Goal: Navigation & Orientation: Find specific page/section

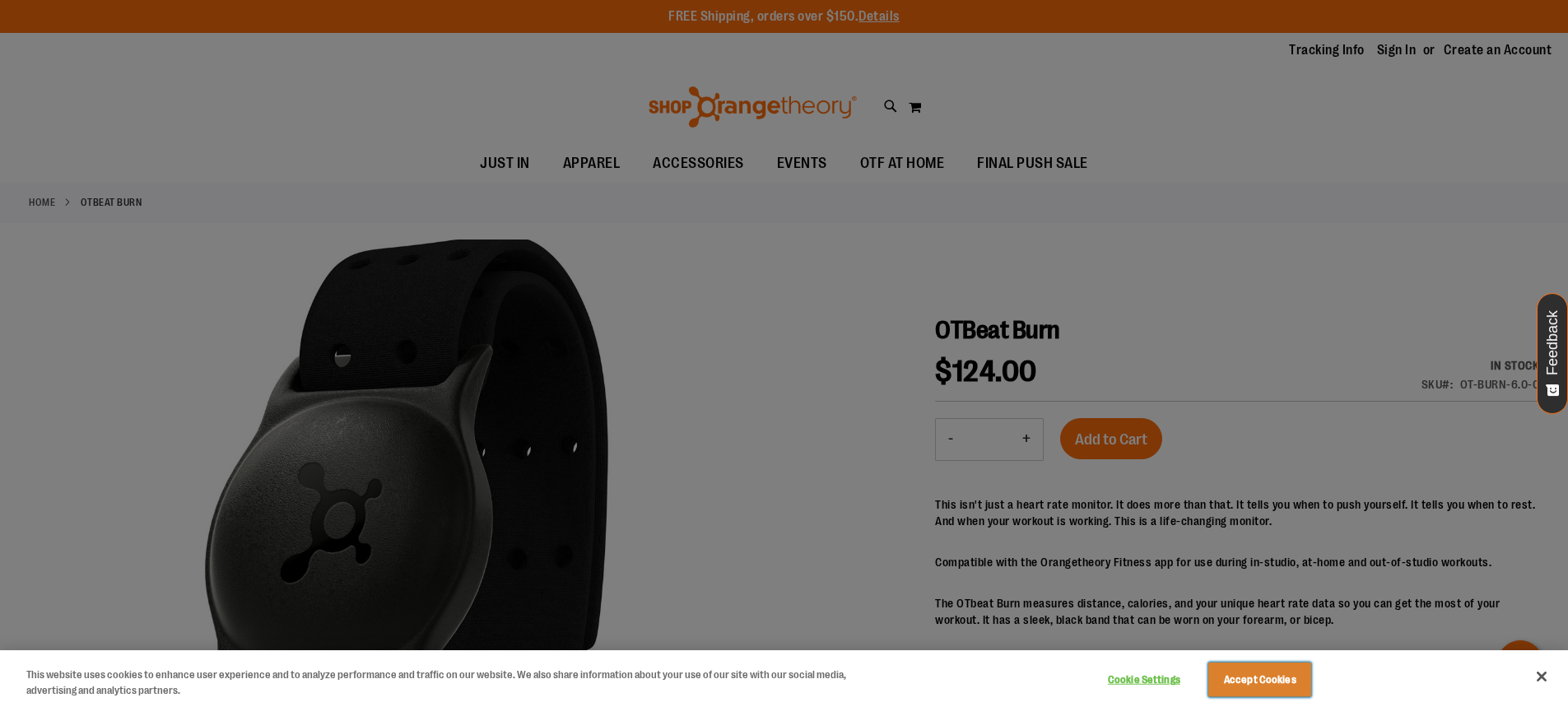
click at [1288, 686] on button "Accept Cookies" at bounding box center [1259, 679] width 103 height 34
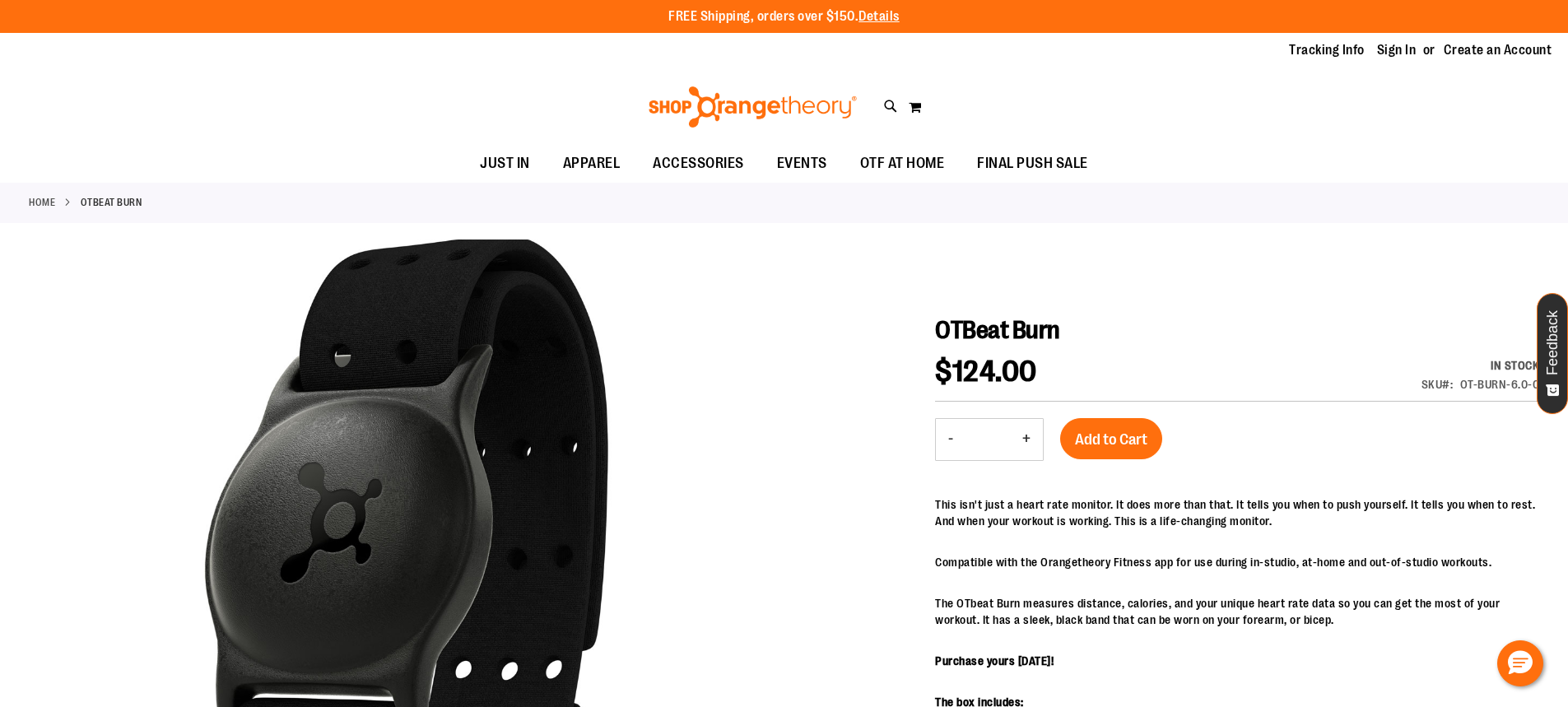
click at [50, 202] on link "Home" at bounding box center [41, 202] width 26 height 15
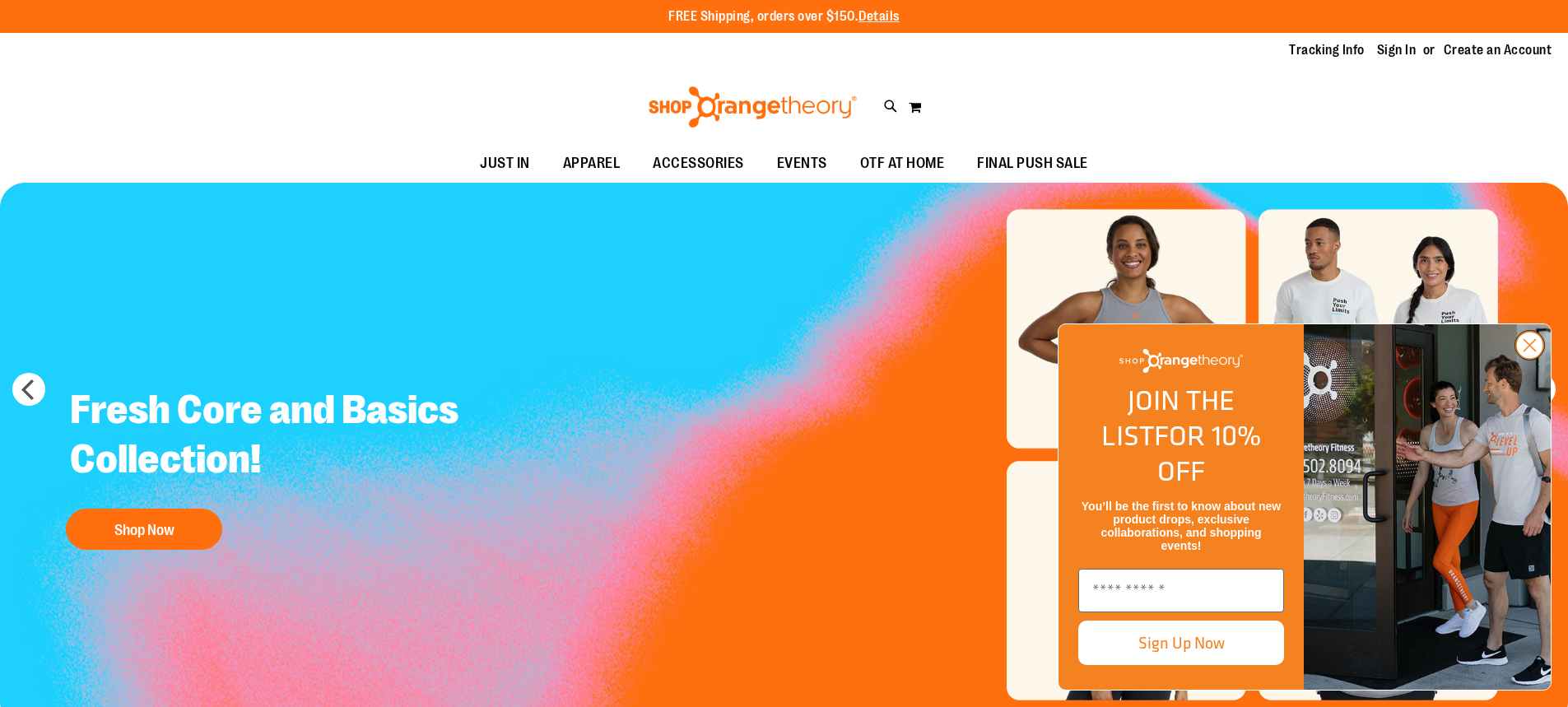
click at [1531, 358] on circle "Close dialog" at bounding box center [1530, 346] width 27 height 27
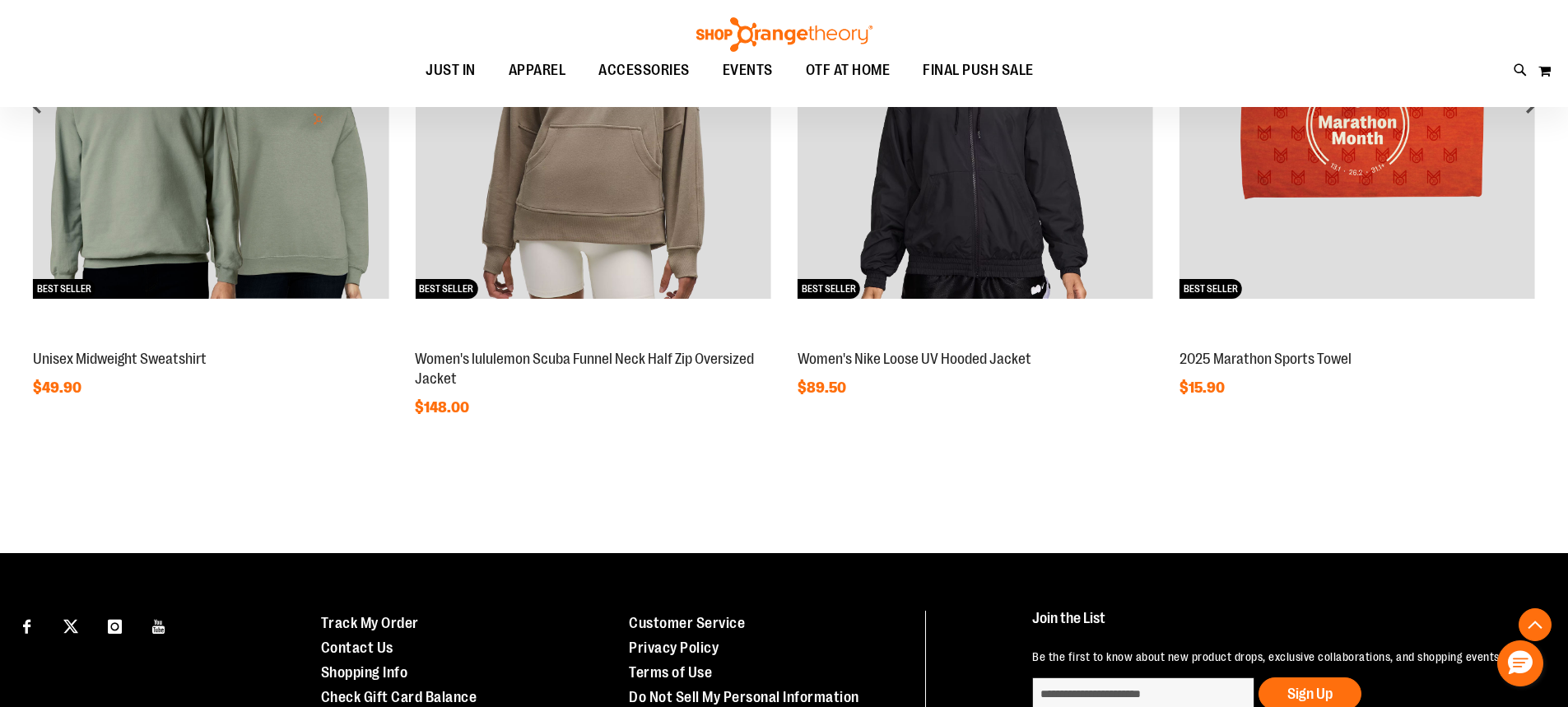
scroll to position [1463, 0]
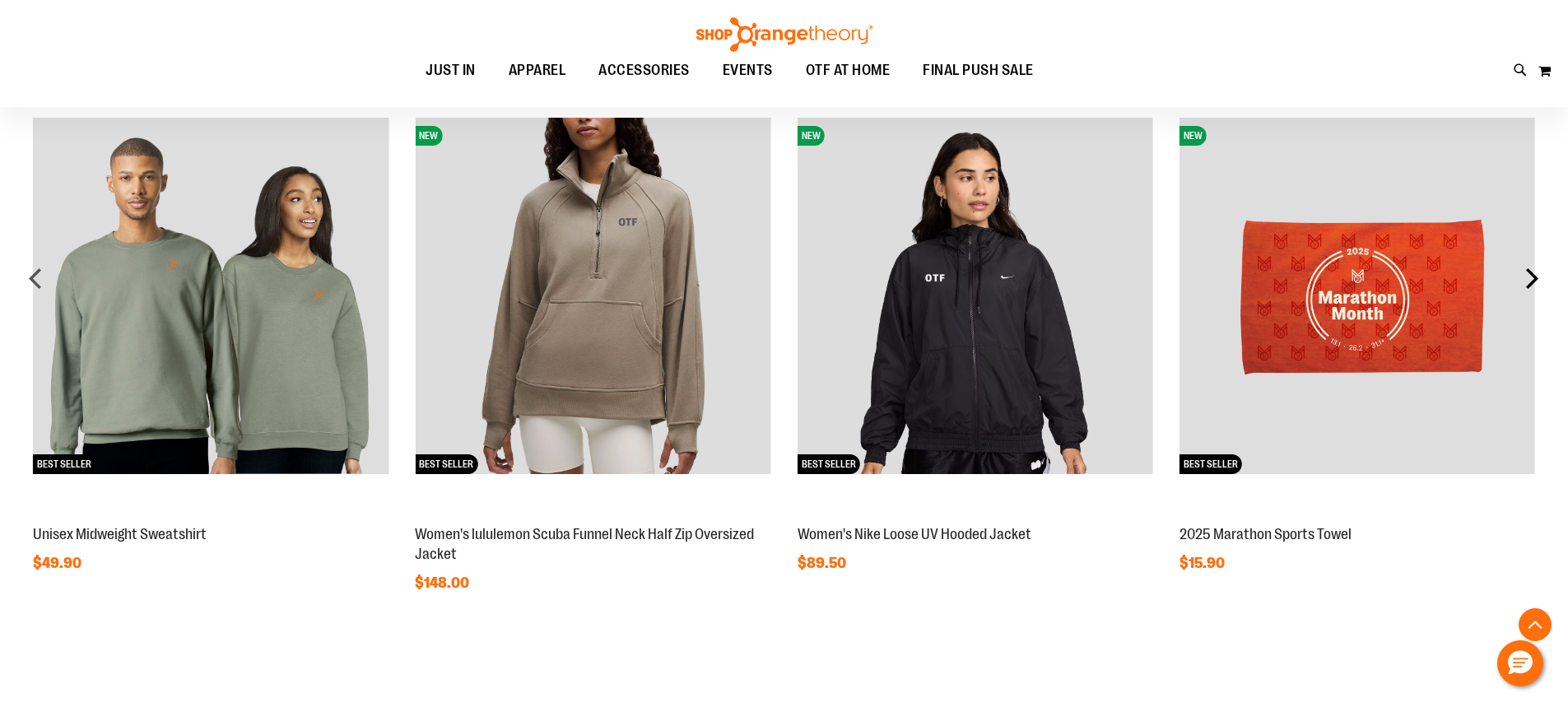
click at [1536, 278] on div "next" at bounding box center [1532, 278] width 33 height 33
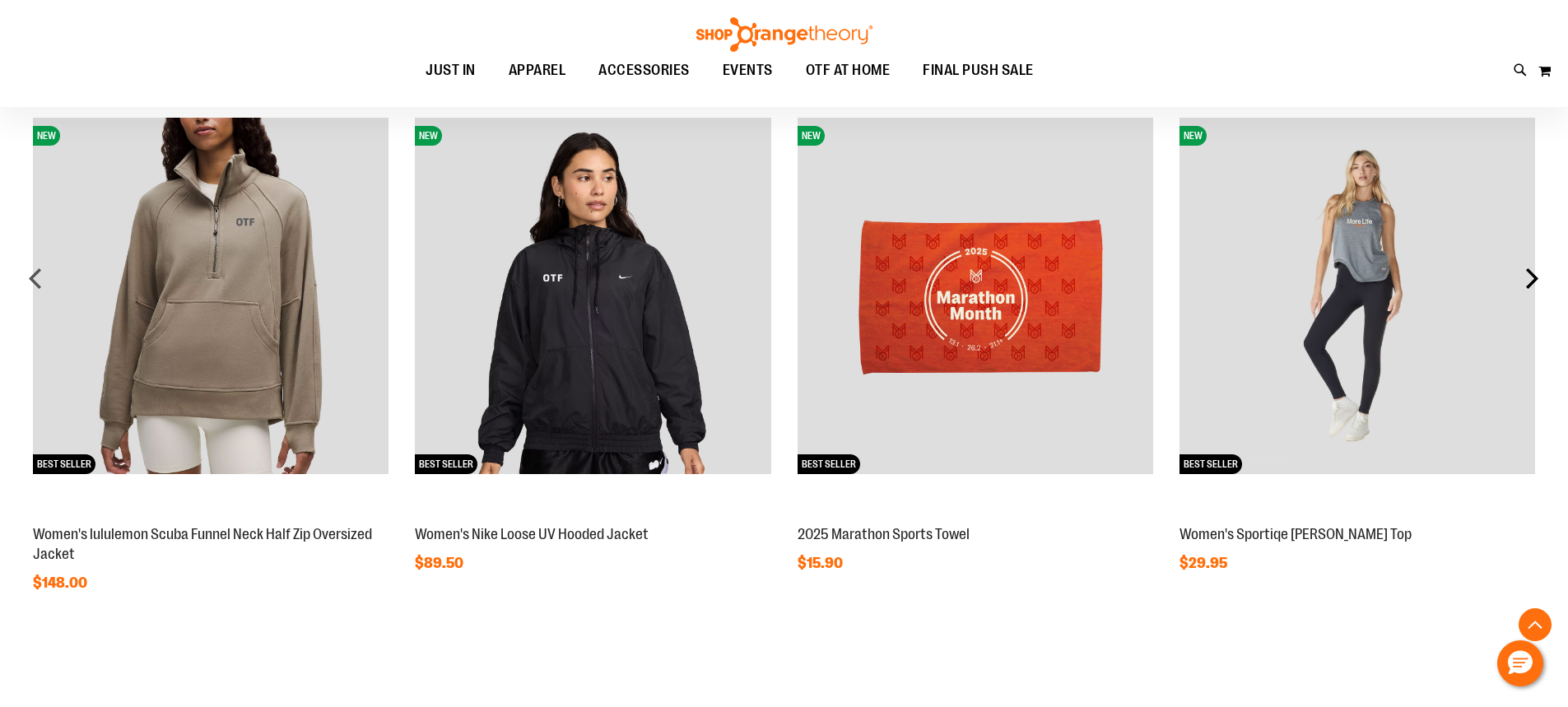
click at [1529, 279] on div "next" at bounding box center [1532, 278] width 33 height 33
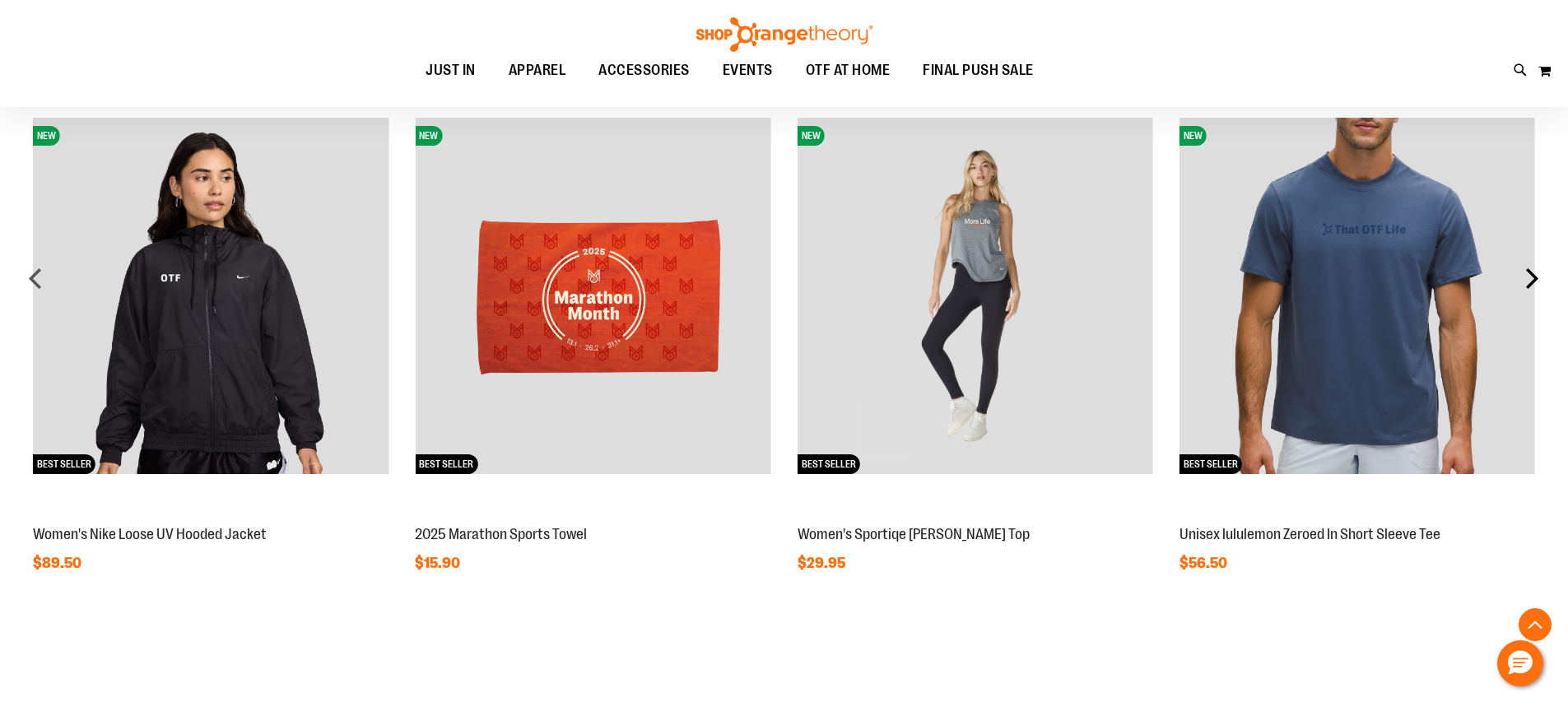
click at [1529, 279] on div "next" at bounding box center [1532, 278] width 33 height 33
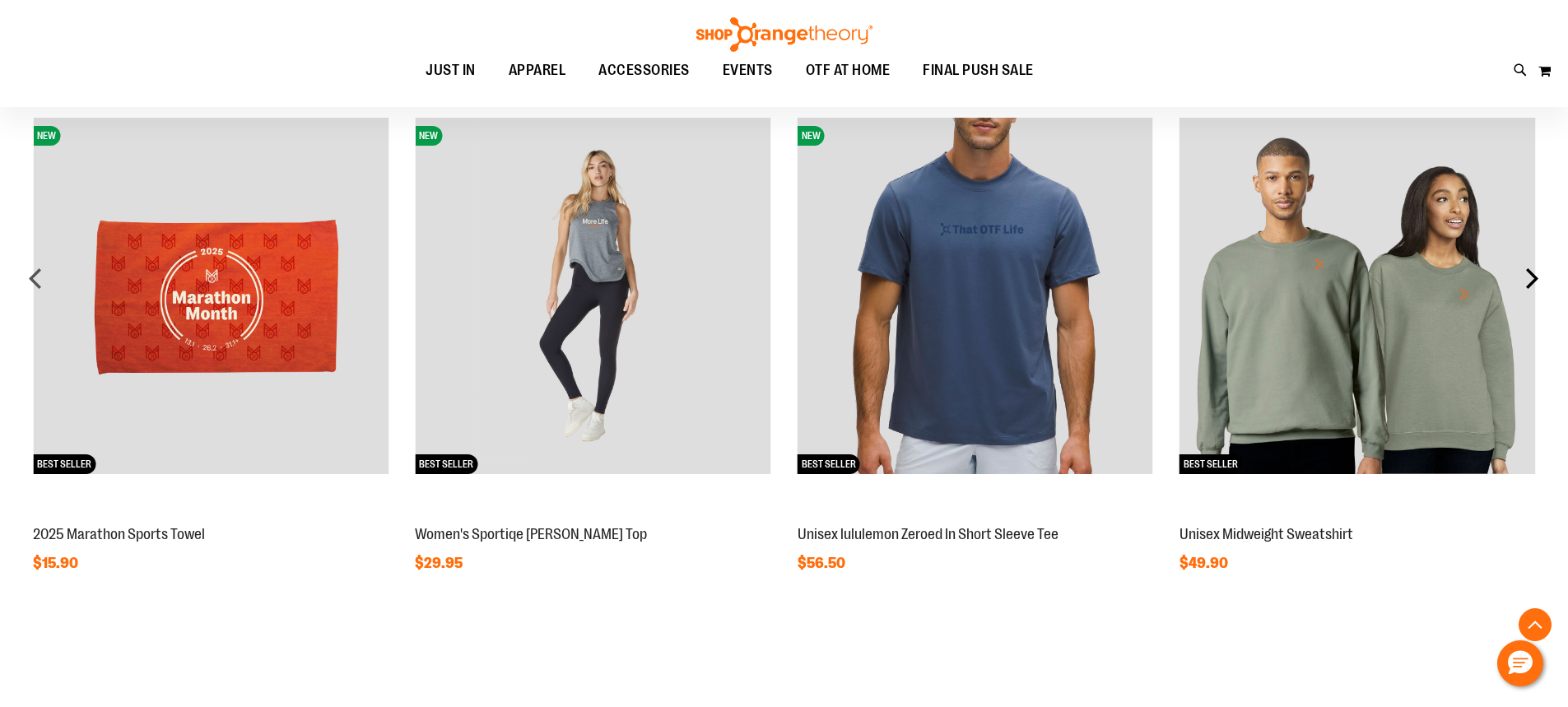
click at [1529, 279] on div "next" at bounding box center [1532, 278] width 33 height 33
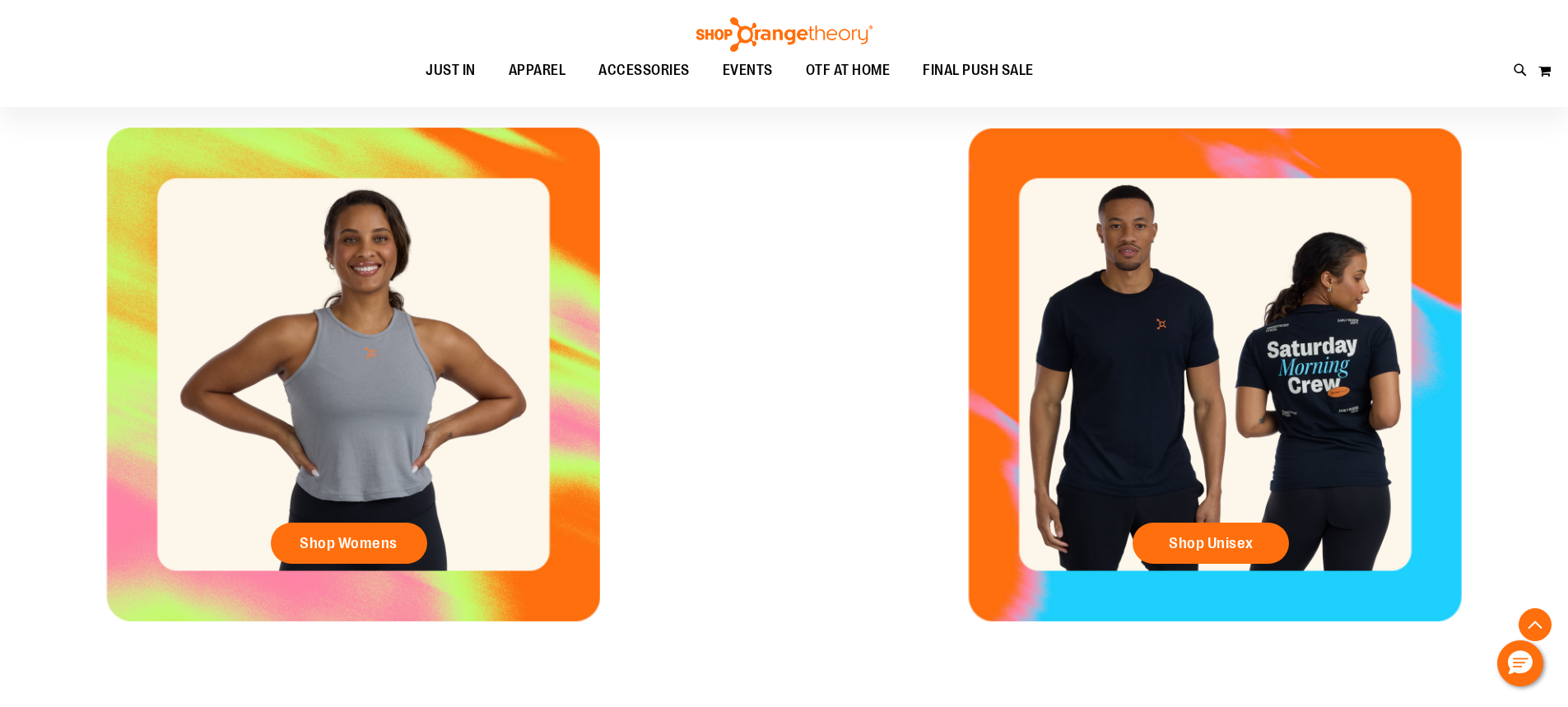
scroll to position [640, 0]
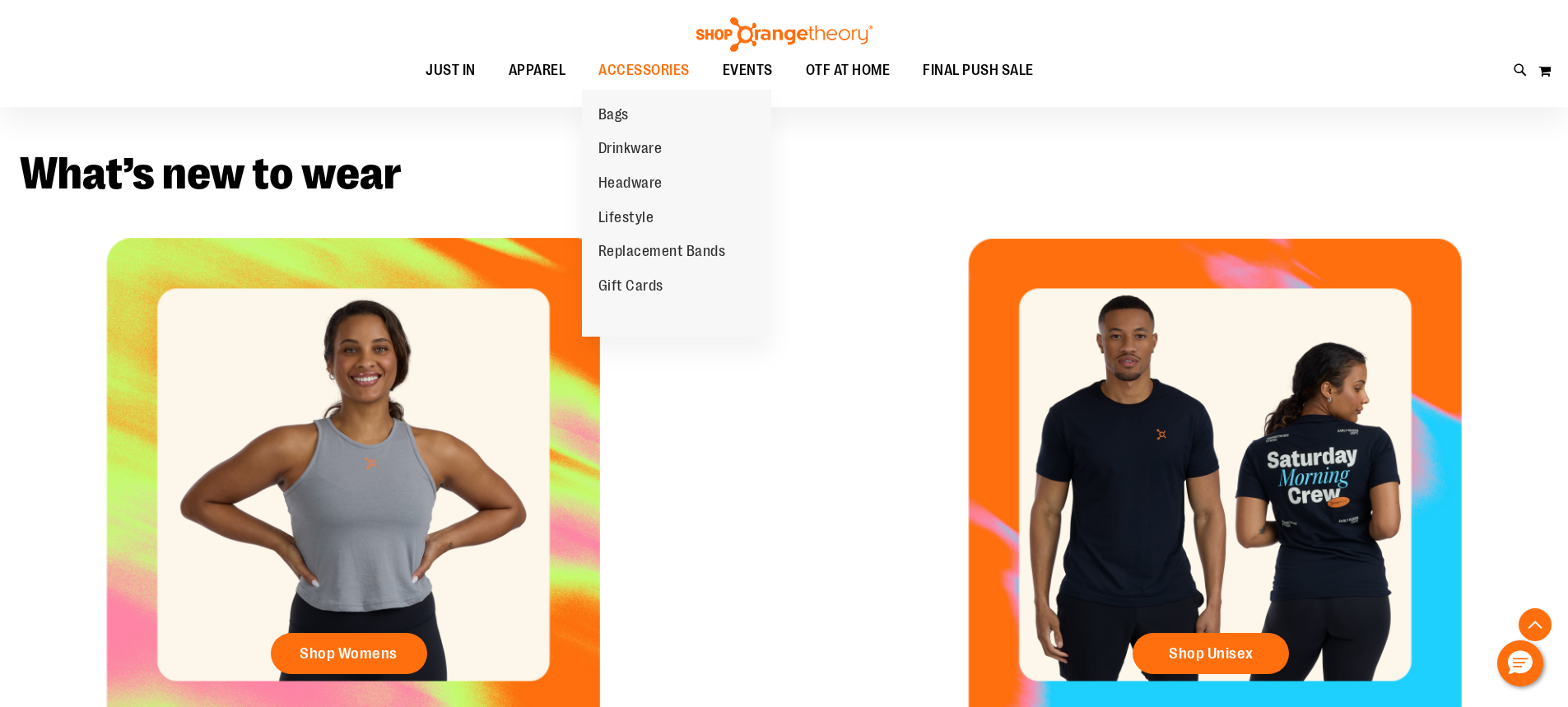
click at [661, 259] on span "Replacement Bands" at bounding box center [662, 253] width 127 height 21
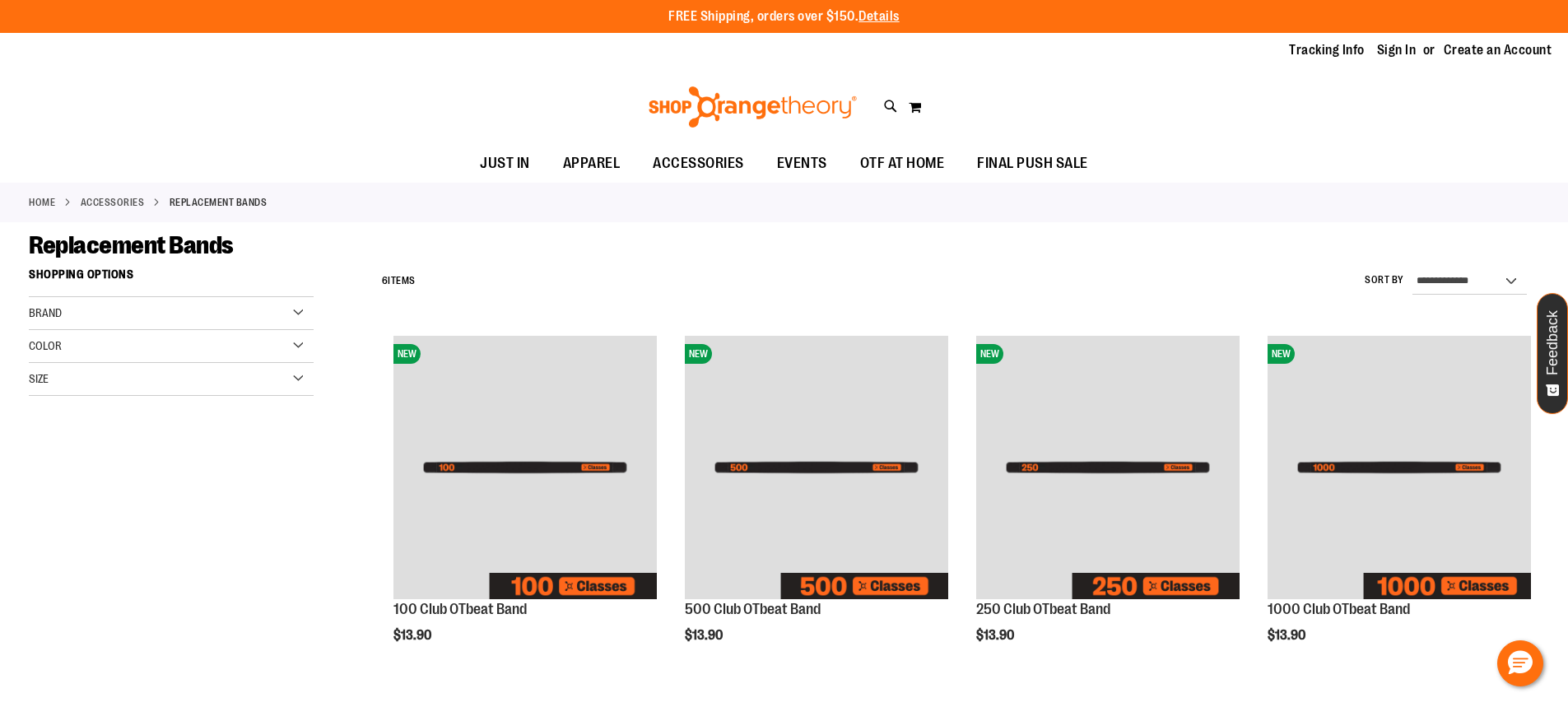
click at [106, 198] on link "ACCESSORIES" at bounding box center [113, 202] width 65 height 15
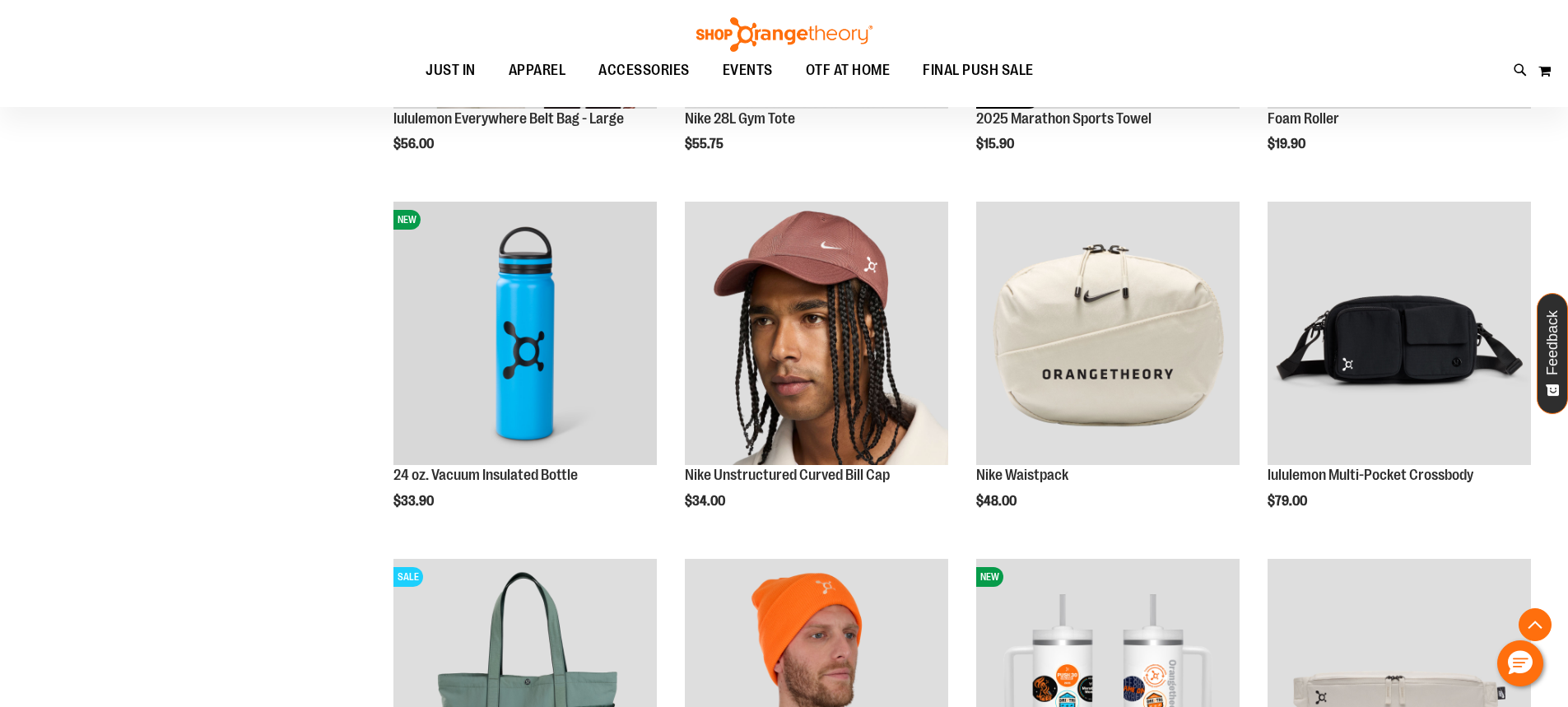
scroll to position [1616, 0]
